Goal: Complete application form

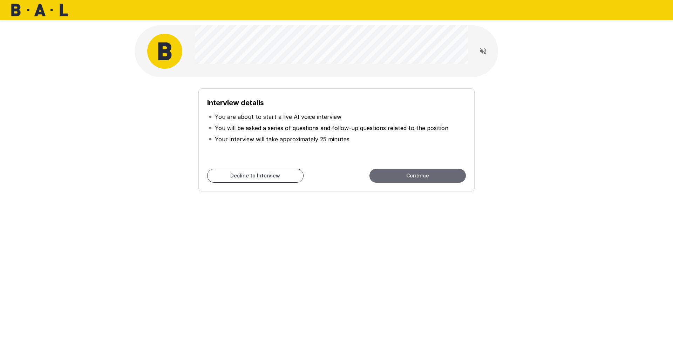
click at [394, 174] on button "Continue" at bounding box center [417, 176] width 96 height 14
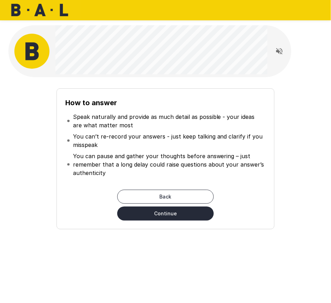
click at [191, 218] on button "Continue" at bounding box center [165, 213] width 96 height 14
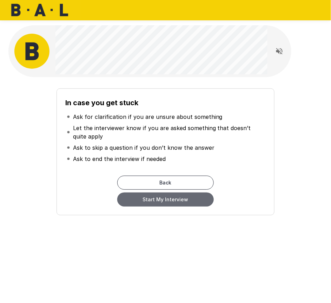
click at [199, 204] on button "Start My Interview" at bounding box center [165, 199] width 96 height 14
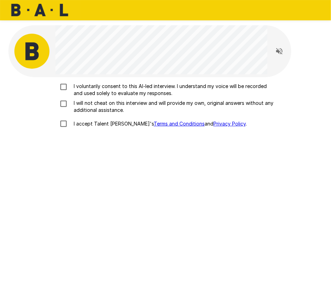
click at [97, 87] on p "I voluntarily consent to this AI-led interview. I understand my voice will be r…" at bounding box center [173, 90] width 204 height 14
click at [91, 105] on p "I will not cheat on this interview and will provide my own, original answers wi…" at bounding box center [173, 107] width 204 height 14
click at [90, 123] on p "I accept Talent Llama's Terms and Conditions and Privacy Policy ." at bounding box center [159, 123] width 176 height 7
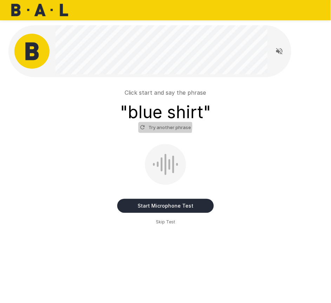
click at [144, 126] on icon "button" at bounding box center [142, 127] width 4 height 4
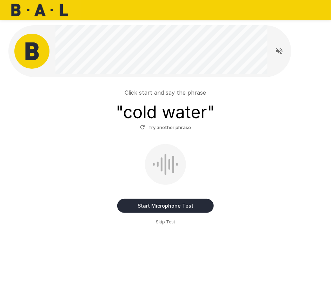
click at [153, 206] on button "Start Microphone Test" at bounding box center [165, 206] width 96 height 14
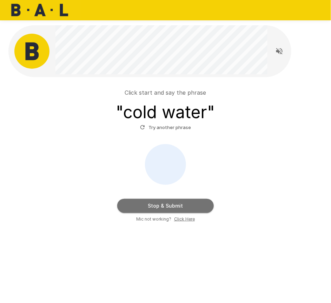
click at [200, 202] on button "Stop & Submit" at bounding box center [165, 206] width 96 height 14
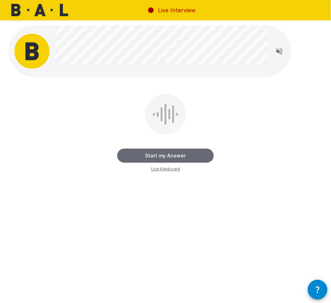
click at [195, 155] on button "Start my Answer" at bounding box center [165, 156] width 96 height 14
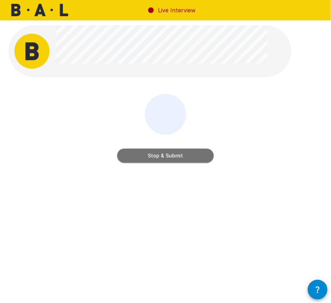
click at [200, 159] on button "Stop & Submit" at bounding box center [165, 156] width 96 height 14
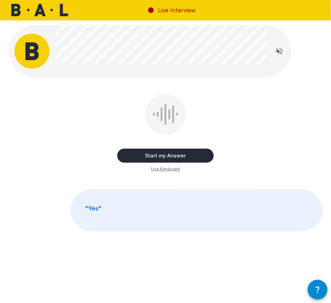
click at [186, 153] on button "Start my Answer" at bounding box center [165, 156] width 96 height 14
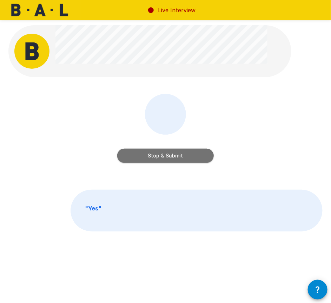
click at [182, 158] on button "Stop & Submit" at bounding box center [165, 156] width 96 height 14
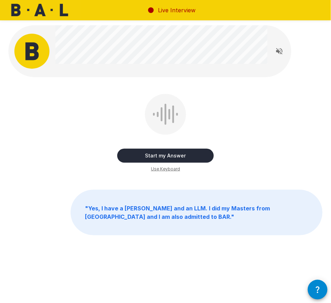
click at [181, 156] on button "Start my Answer" at bounding box center [165, 156] width 96 height 14
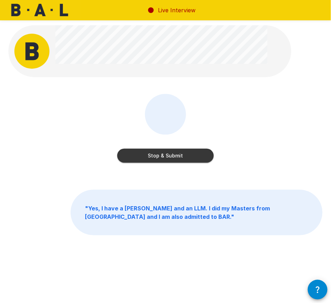
click at [193, 152] on button "Stop & Submit" at bounding box center [165, 156] width 96 height 14
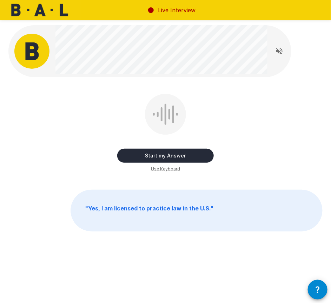
click at [205, 154] on button "Start my Answer" at bounding box center [165, 156] width 96 height 14
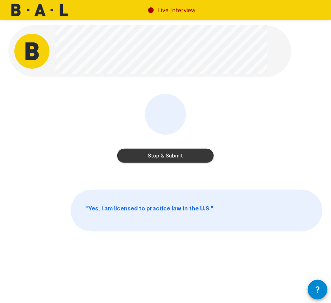
click at [191, 154] on button "Stop & Submit" at bounding box center [165, 156] width 96 height 14
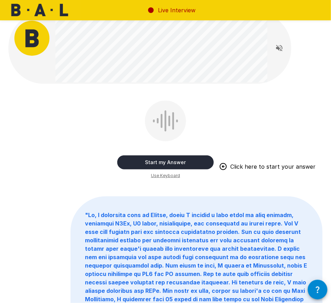
scroll to position [11, 0]
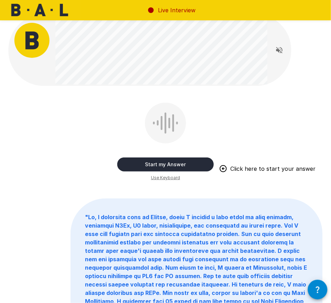
click at [201, 170] on button "Start my Answer" at bounding box center [165, 164] width 96 height 14
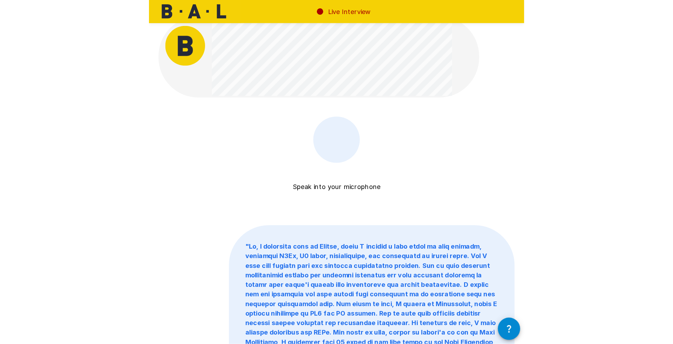
scroll to position [0, 0]
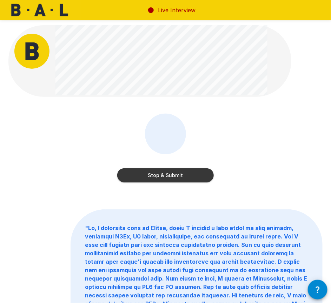
click at [200, 170] on button "Stop & Submit" at bounding box center [165, 175] width 96 height 14
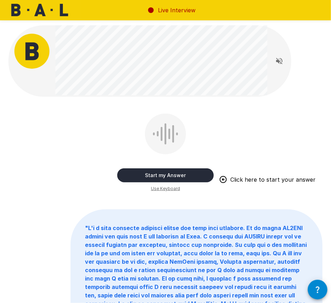
click at [175, 172] on button "Start my Answer" at bounding box center [165, 175] width 96 height 14
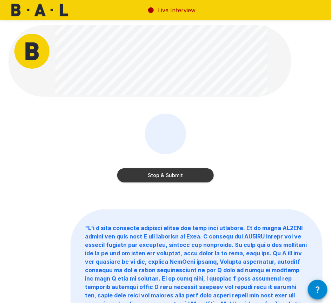
click at [168, 173] on button "Stop & Submit" at bounding box center [165, 175] width 96 height 14
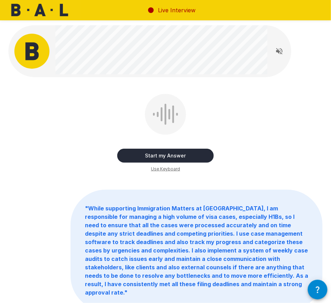
click at [181, 155] on button "Start my Answer" at bounding box center [165, 156] width 96 height 14
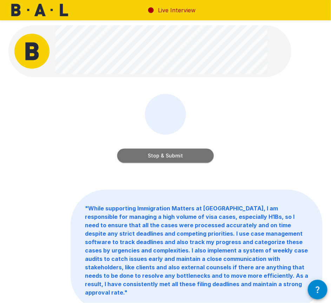
click at [176, 152] on button "Stop & Submit" at bounding box center [165, 156] width 96 height 14
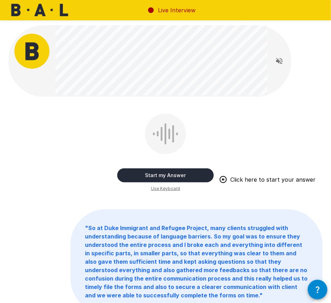
click at [190, 179] on button "Start my Answer" at bounding box center [165, 175] width 96 height 14
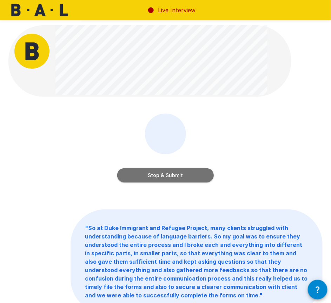
click at [203, 174] on button "Stop & Submit" at bounding box center [165, 175] width 96 height 14
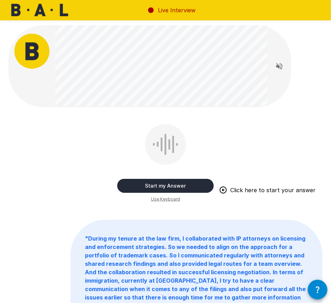
click at [183, 184] on button "Start my Answer" at bounding box center [165, 186] width 96 height 14
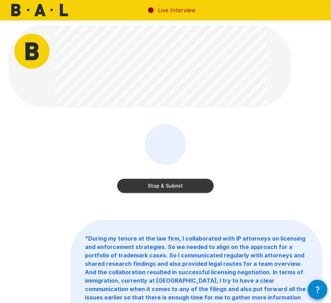
click at [178, 184] on button "Stop & Submit" at bounding box center [165, 186] width 96 height 14
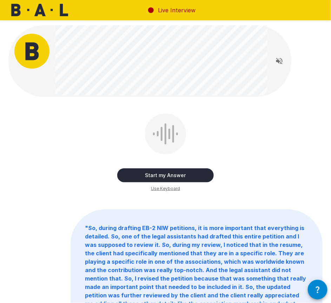
click at [187, 178] on button "Start my Answer" at bounding box center [165, 175] width 96 height 14
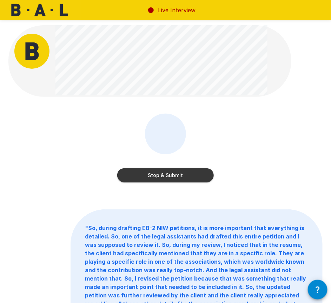
click at [184, 175] on button "Stop & Submit" at bounding box center [165, 175] width 96 height 14
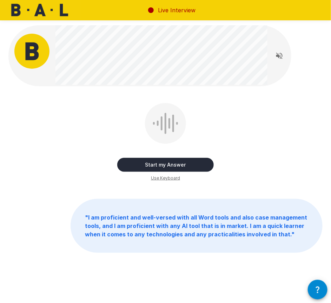
click at [180, 164] on button "Start my Answer" at bounding box center [165, 165] width 96 height 14
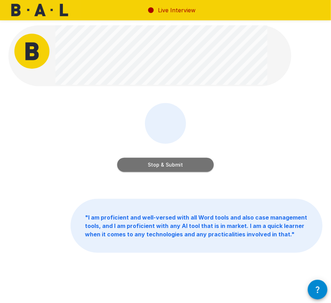
click at [176, 166] on button "Stop & Submit" at bounding box center [165, 165] width 96 height 14
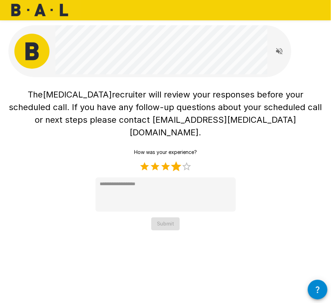
click at [175, 161] on label "4 Stars" at bounding box center [176, 166] width 11 height 11
type textarea "*"
click at [169, 217] on button "Submit" at bounding box center [165, 223] width 28 height 13
